Goal: Task Accomplishment & Management: Use online tool/utility

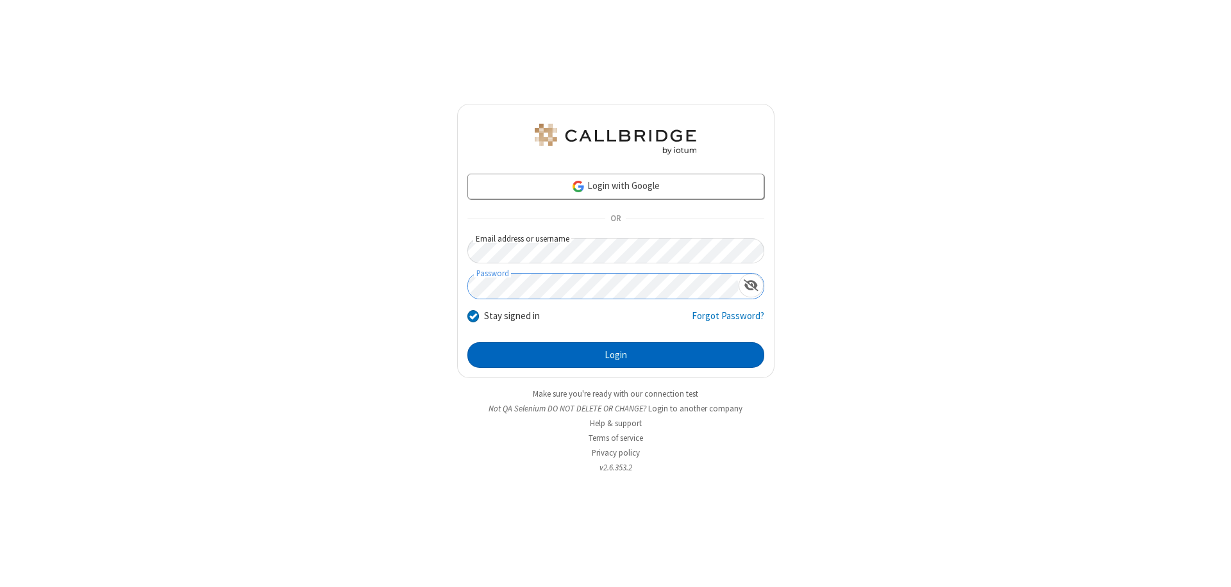
click at [615, 355] on button "Login" at bounding box center [615, 355] width 297 height 26
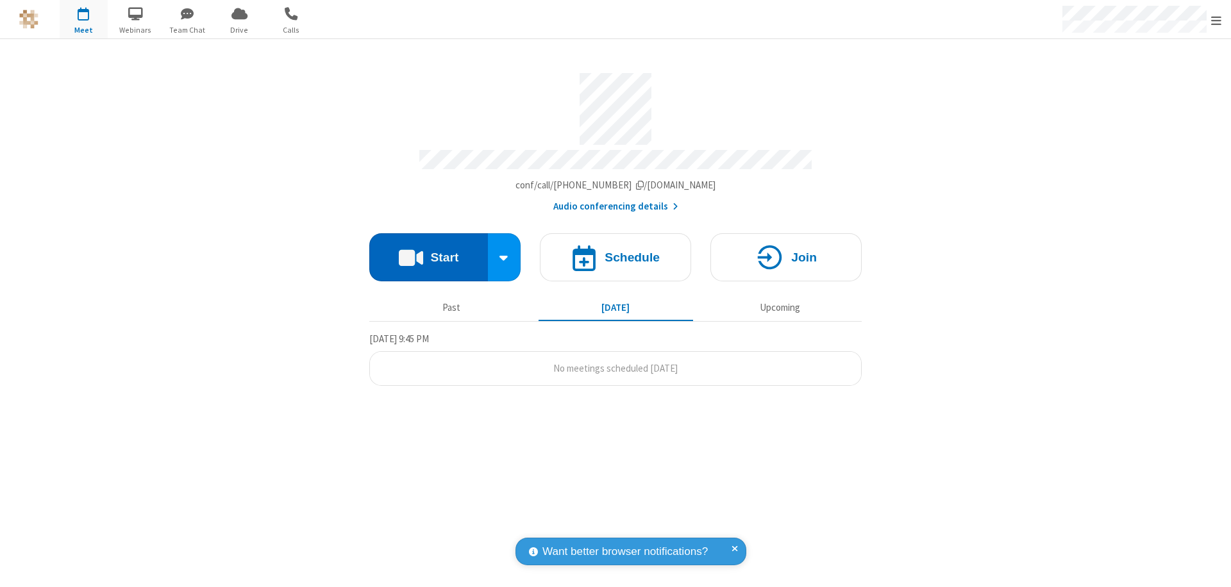
click at [428, 251] on button "Start" at bounding box center [428, 257] width 119 height 48
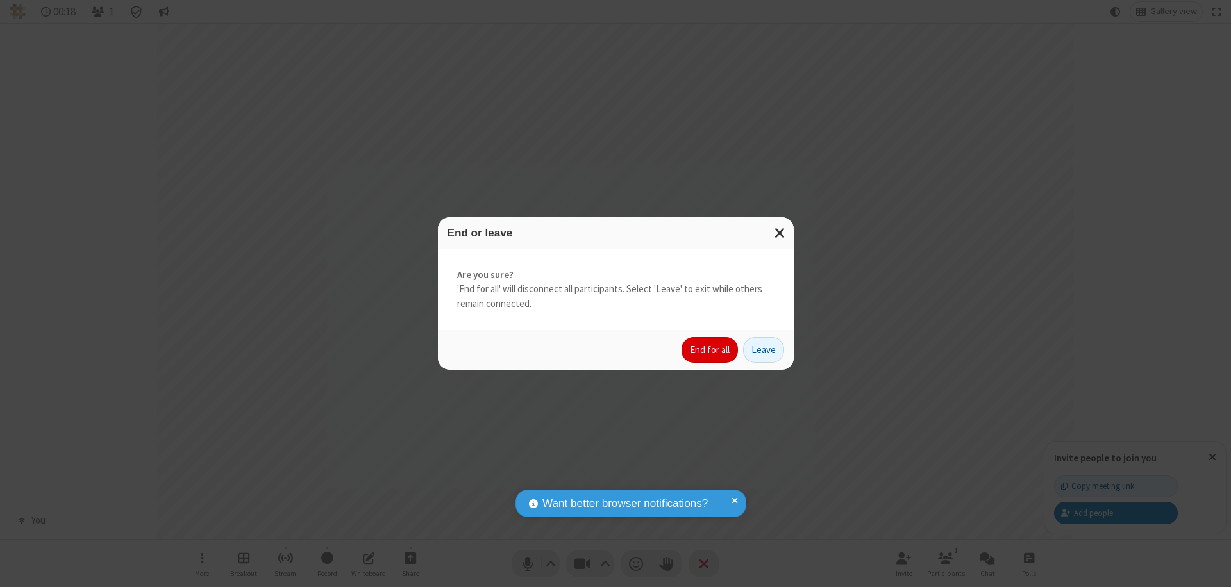
click at [710, 350] on button "End for all" at bounding box center [710, 350] width 56 height 26
